Goal: Task Accomplishment & Management: Use online tool/utility

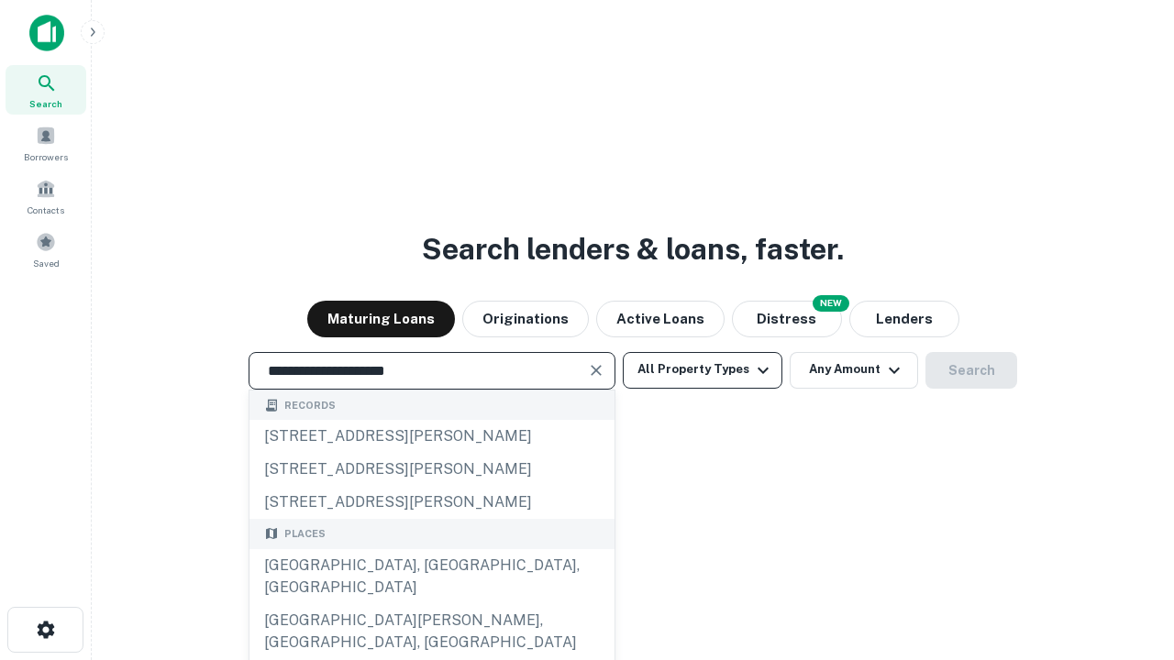
type input "**********"
click at [702, 370] on button "All Property Types" at bounding box center [703, 370] width 160 height 37
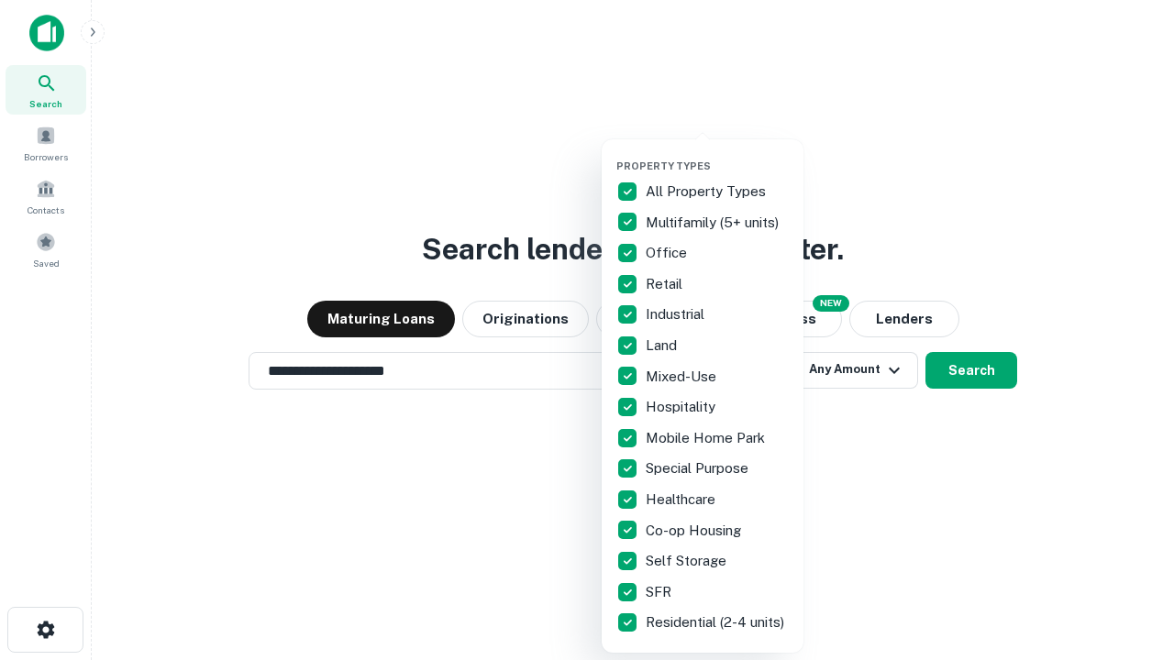
click at [717, 154] on button "button" at bounding box center [717, 154] width 202 height 1
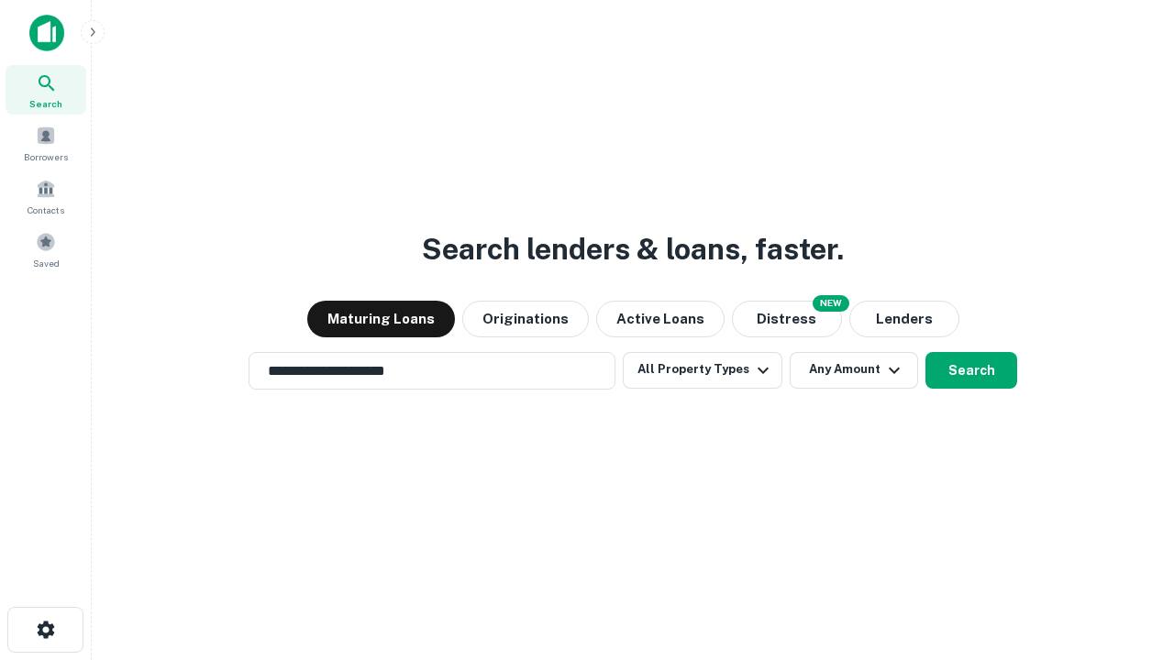
scroll to position [28, 0]
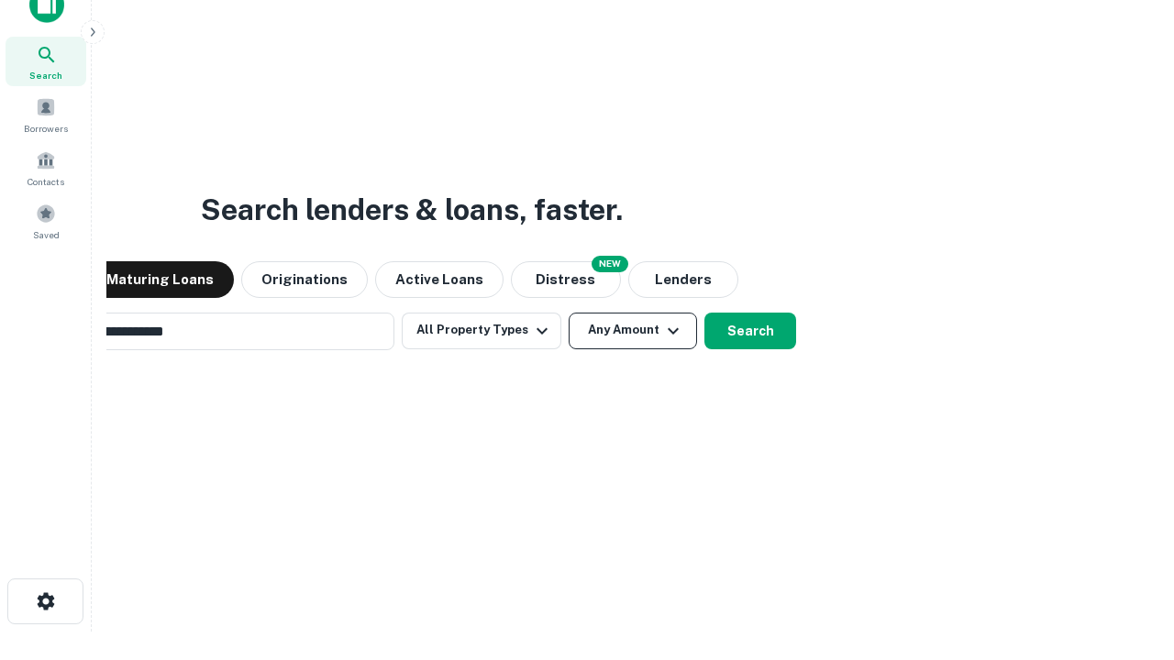
click at [568, 313] on button "Any Amount" at bounding box center [632, 331] width 128 height 37
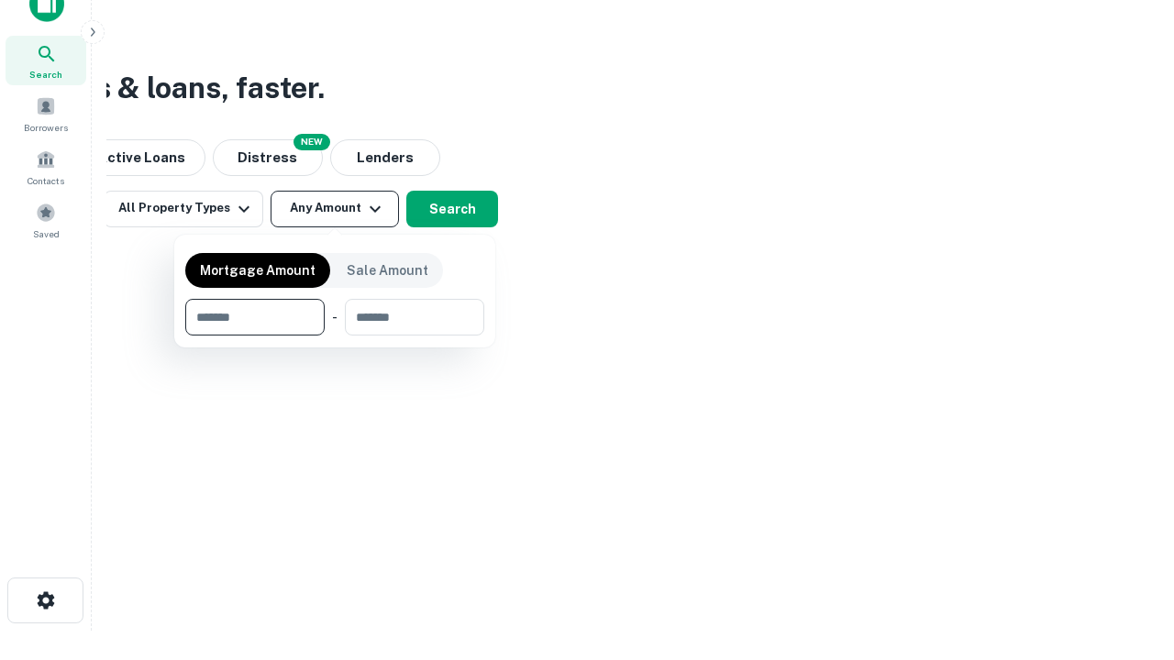
type input "*******"
click at [335, 336] on button "button" at bounding box center [334, 336] width 299 height 1
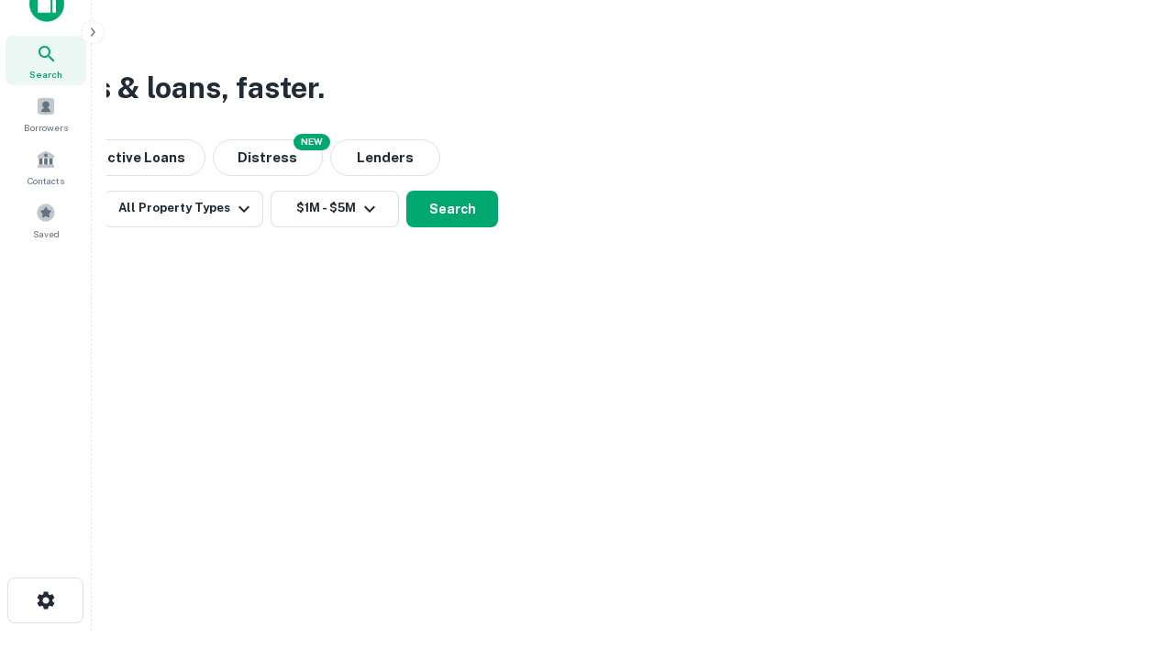
scroll to position [28, 0]
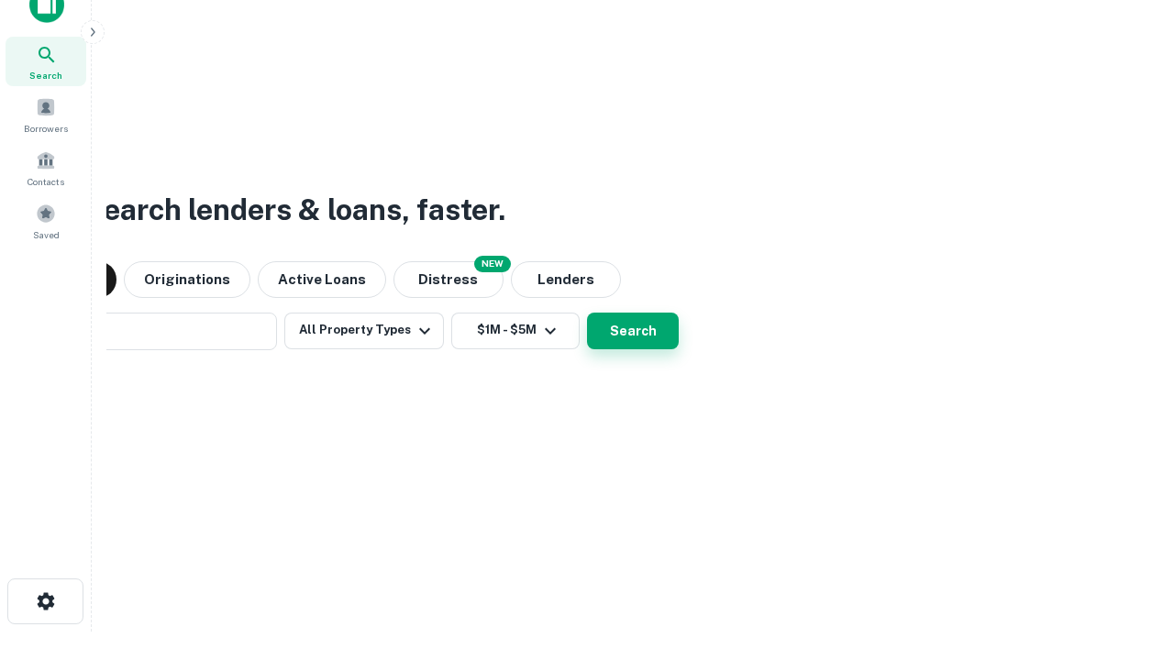
click at [587, 313] on button "Search" at bounding box center [633, 331] width 92 height 37
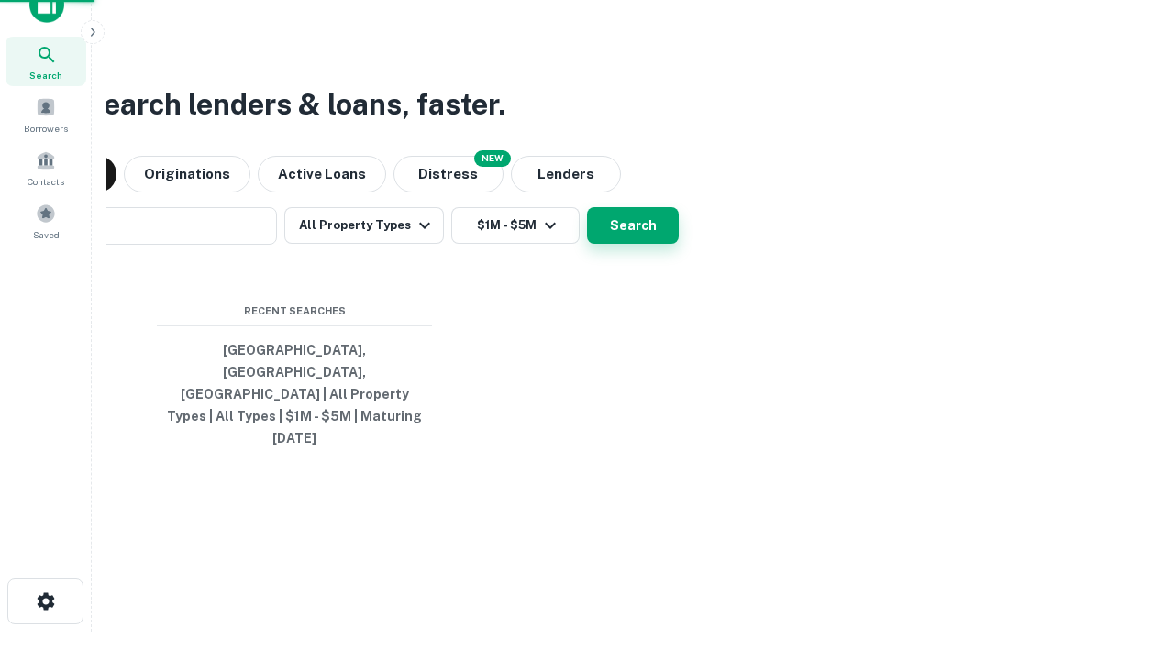
scroll to position [29, 0]
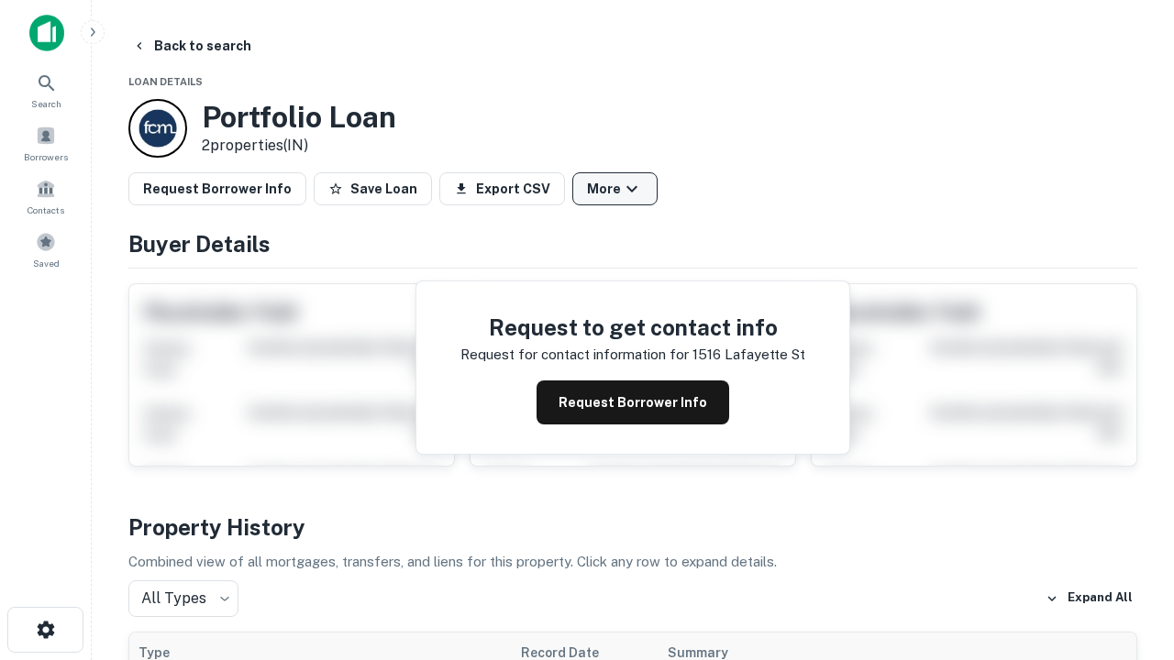
click at [614, 189] on button "More" at bounding box center [614, 188] width 85 height 33
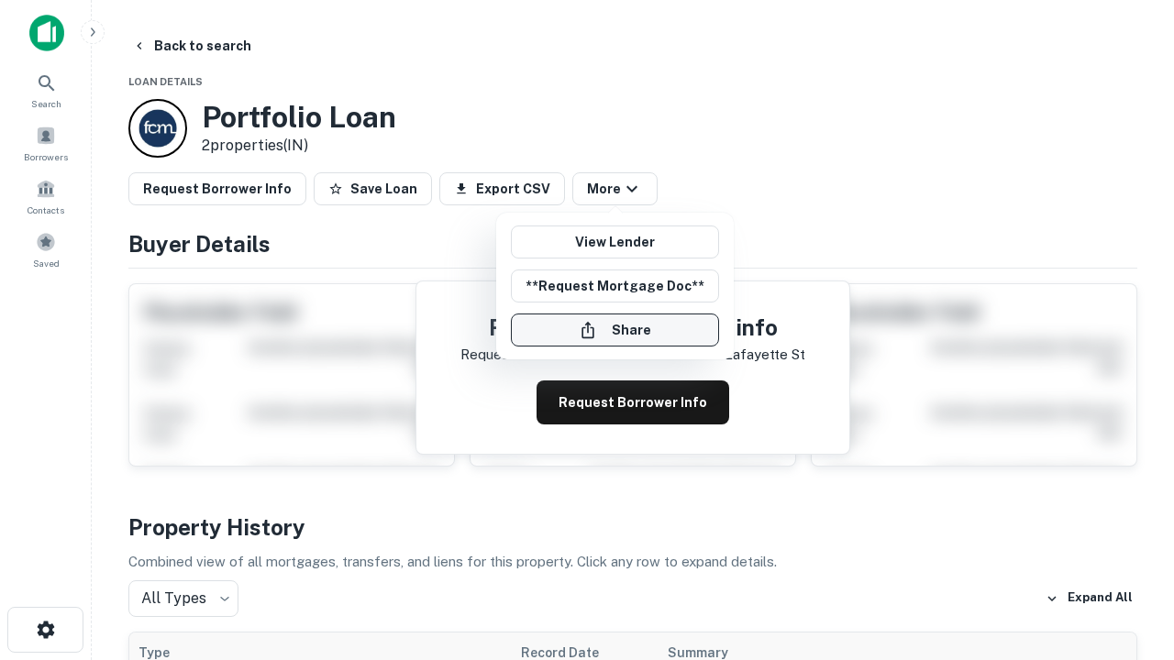
click at [614, 330] on button "Share" at bounding box center [615, 330] width 208 height 33
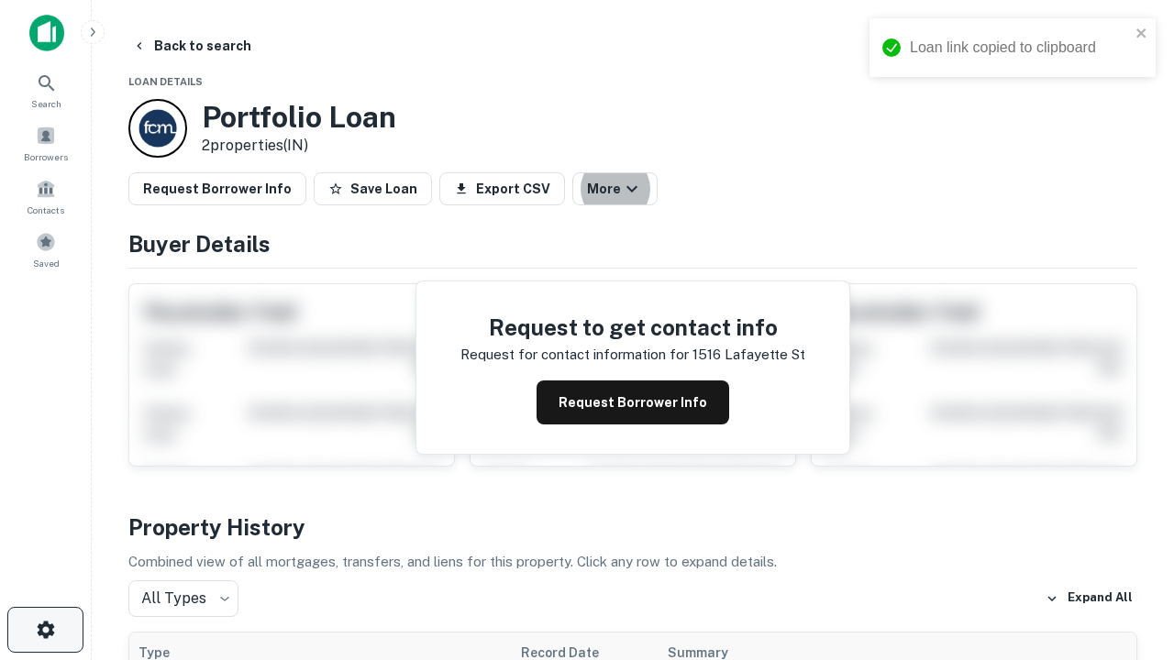
click at [45, 630] on icon "button" at bounding box center [46, 630] width 22 height 22
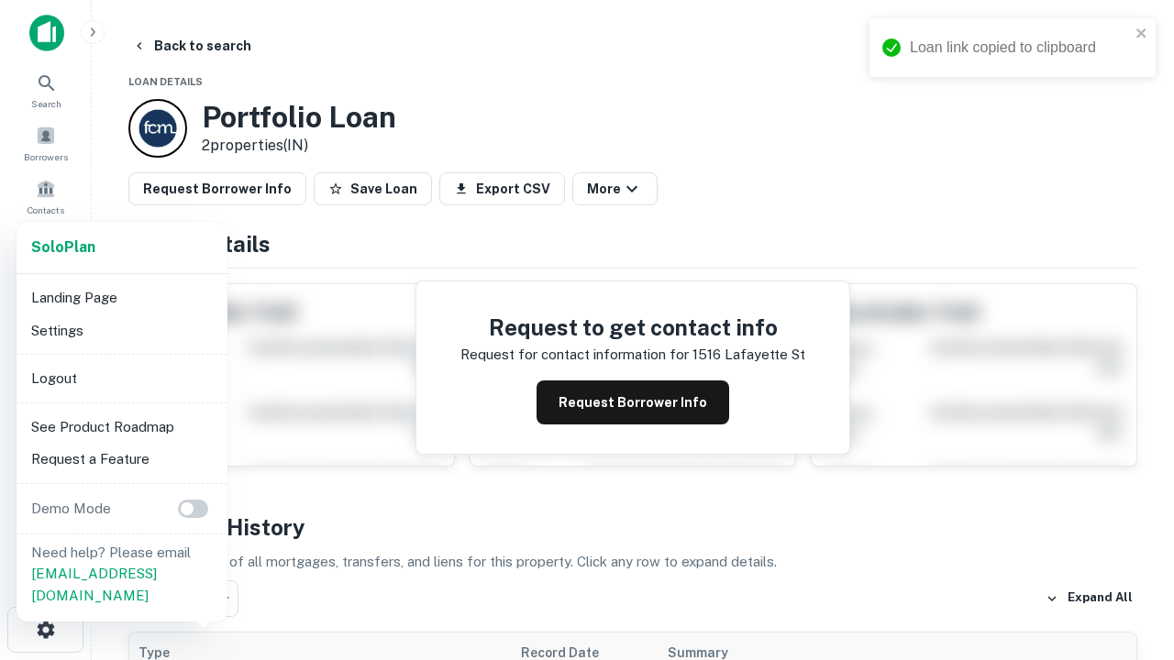
click at [121, 378] on li "Logout" at bounding box center [122, 378] width 196 height 33
